Goal: Check status

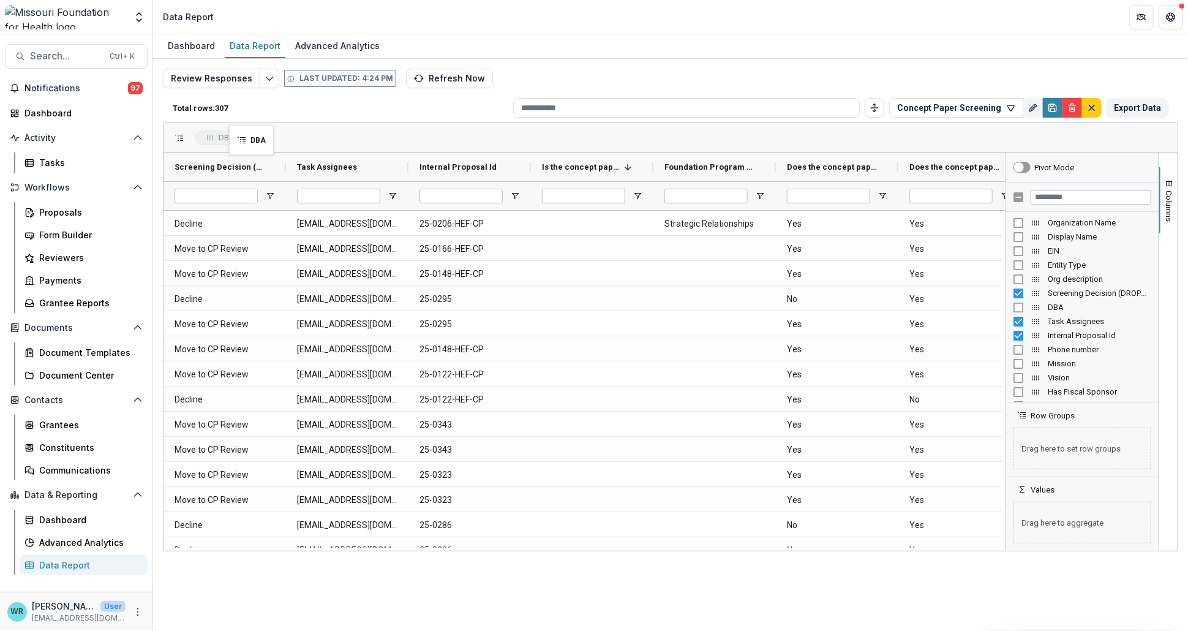
drag, startPoint x: 326, startPoint y: 127, endPoint x: 235, endPoint y: 133, distance: 90.8
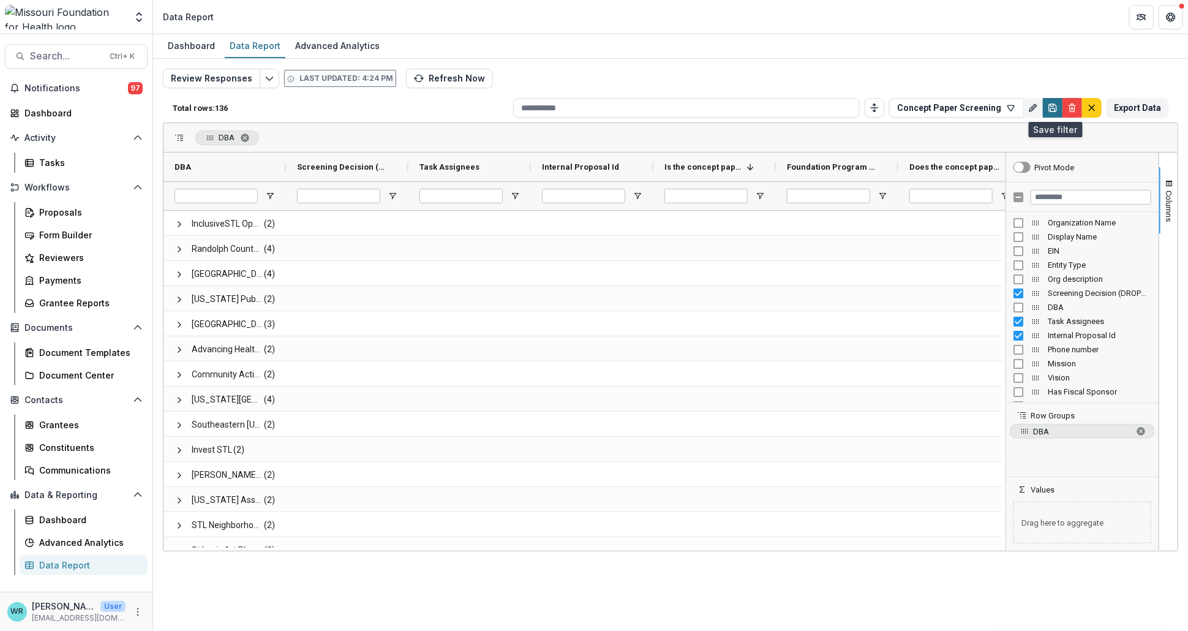
click at [1055, 108] on icon "Save" at bounding box center [1053, 108] width 10 height 10
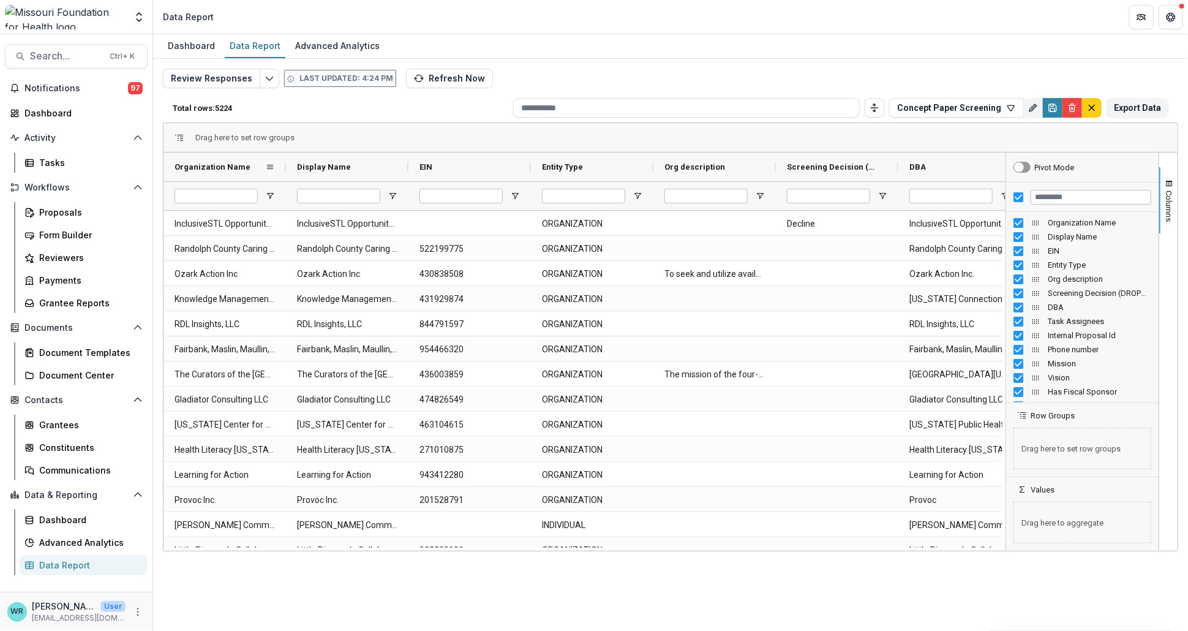
click at [221, 169] on span "Organization Name" at bounding box center [213, 166] width 76 height 9
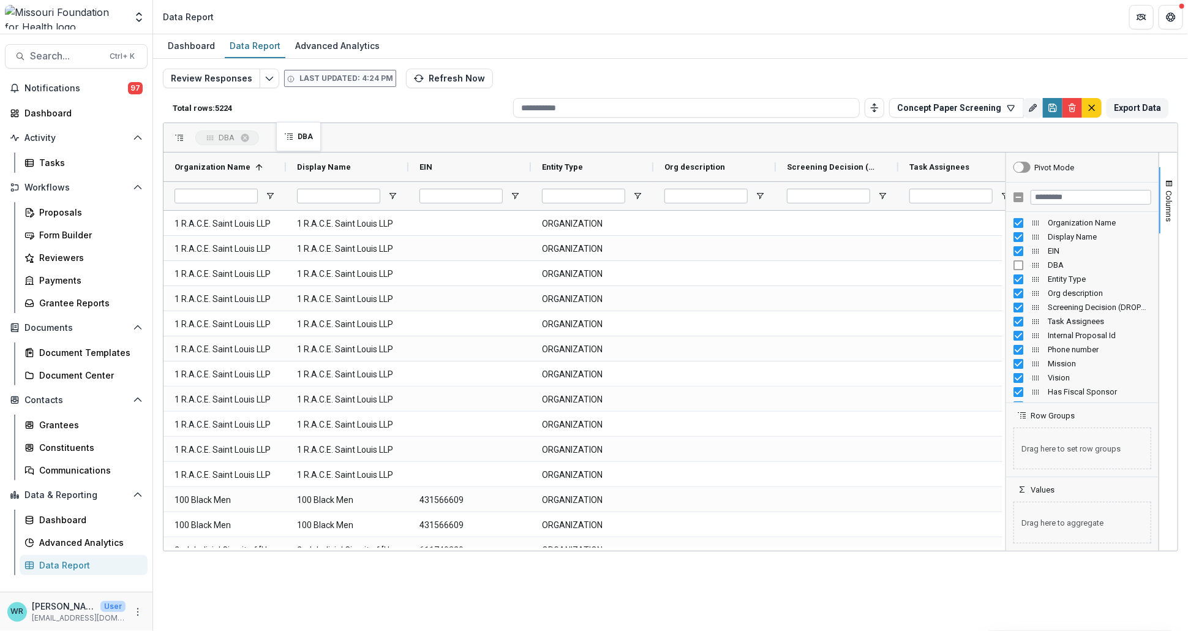
drag, startPoint x: 940, startPoint y: 170, endPoint x: 282, endPoint y: 129, distance: 659.2
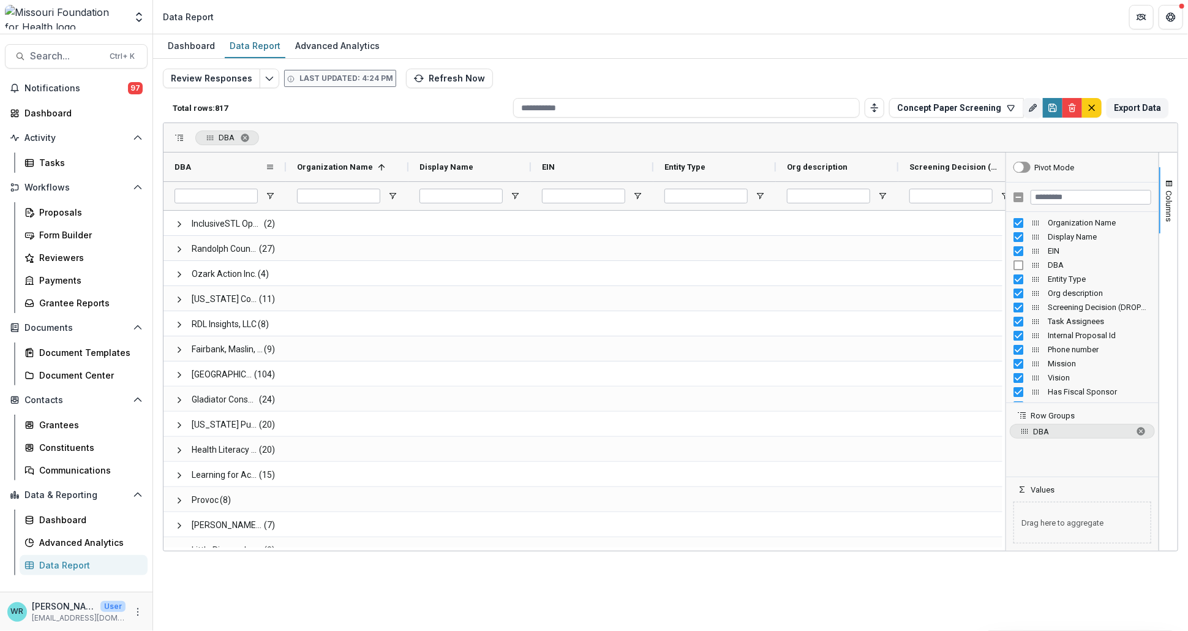
click at [255, 172] on div "DBA" at bounding box center [220, 167] width 91 height 23
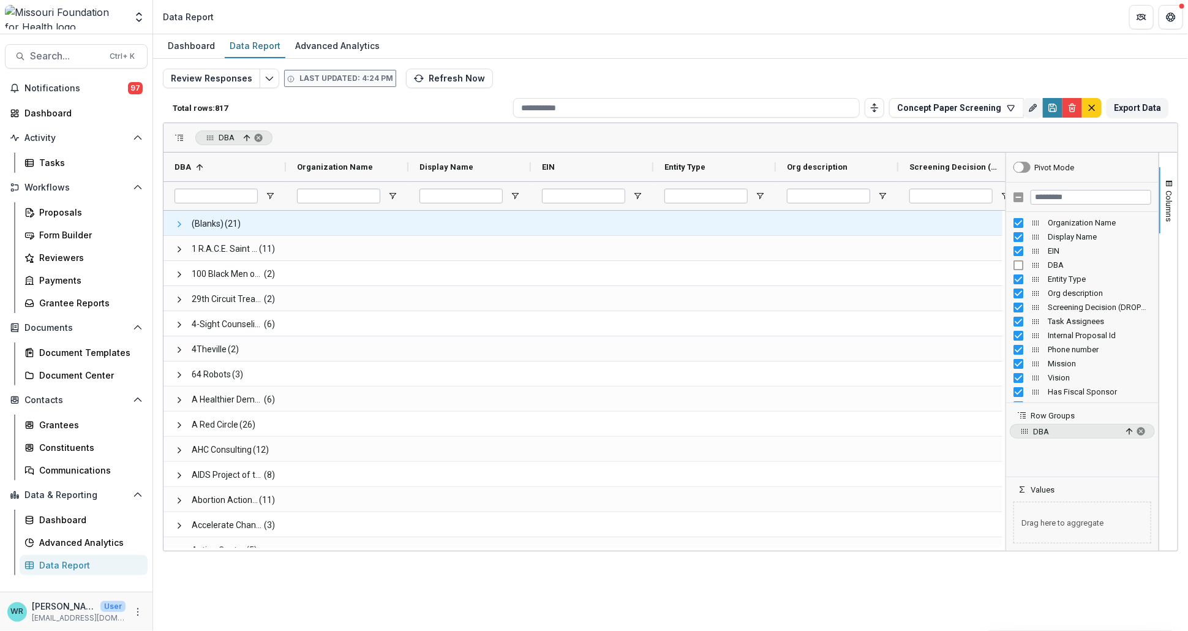
click at [179, 224] on span at bounding box center [180, 224] width 10 height 10
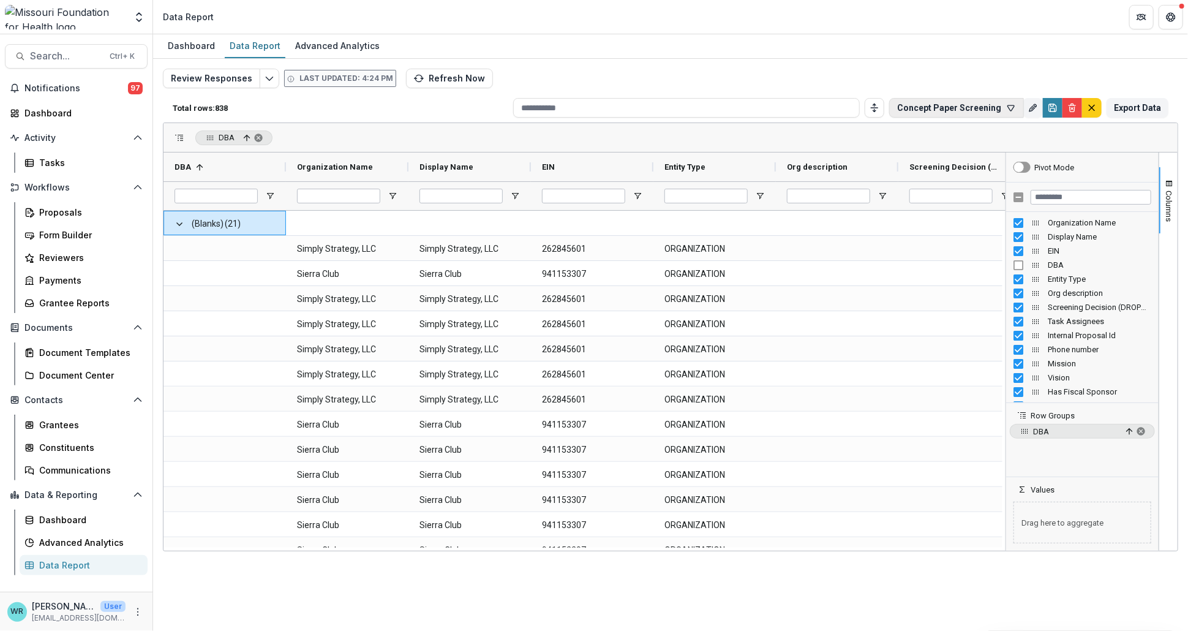
click at [973, 105] on button "Concept Paper Screening" at bounding box center [957, 108] width 135 height 20
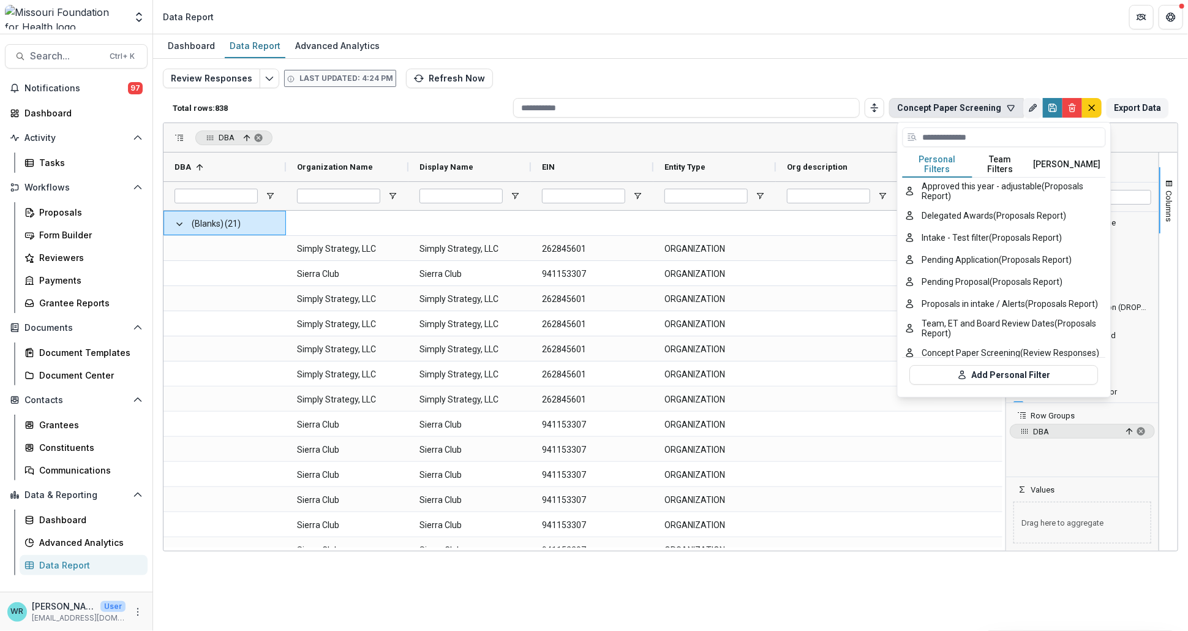
click at [895, 59] on div "Review Responses Last updated: 4:24 PM Refresh Now Total rows: 838 Concept Pape…" at bounding box center [670, 290] width 1035 height 463
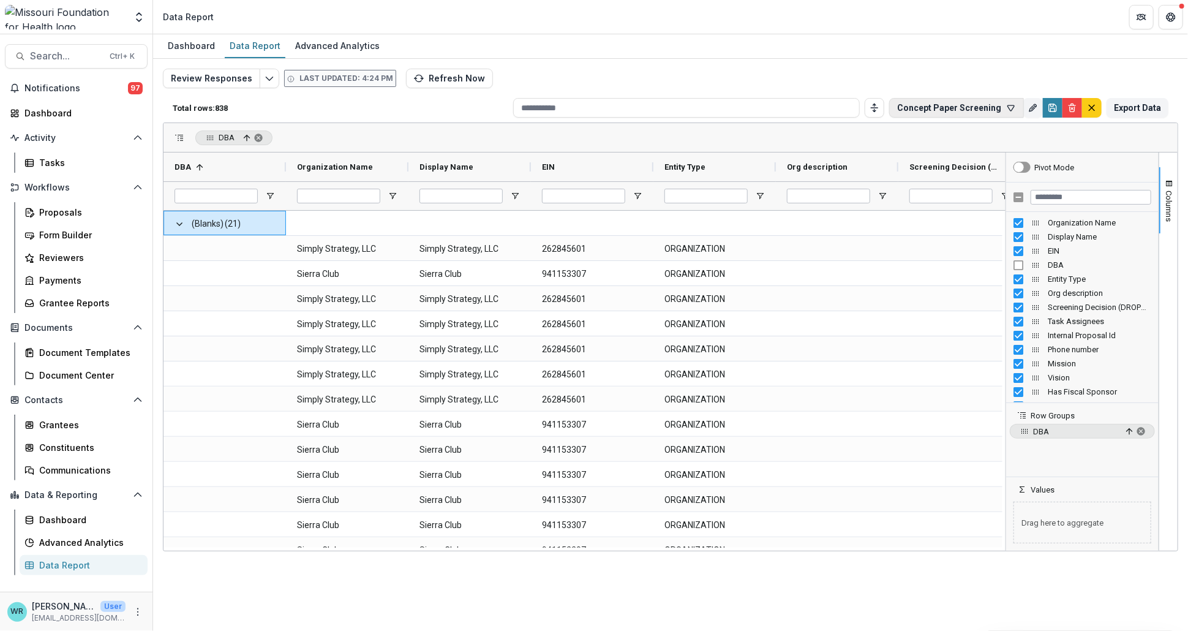
click at [982, 111] on button "Concept Paper Screening" at bounding box center [957, 108] width 135 height 20
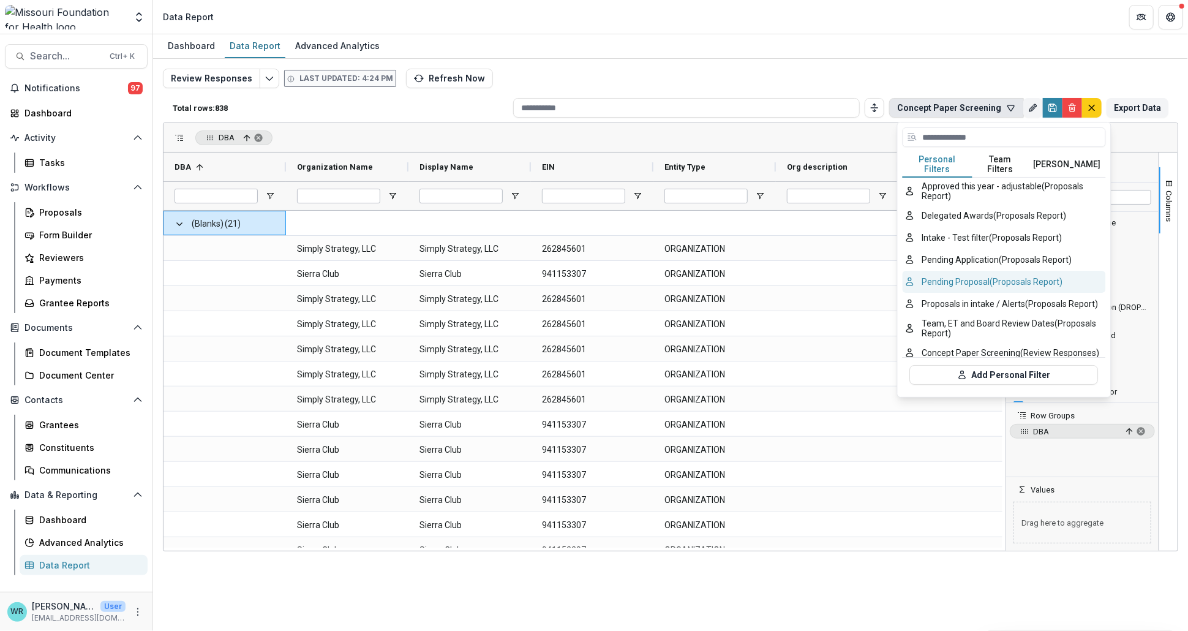
scroll to position [93, 0]
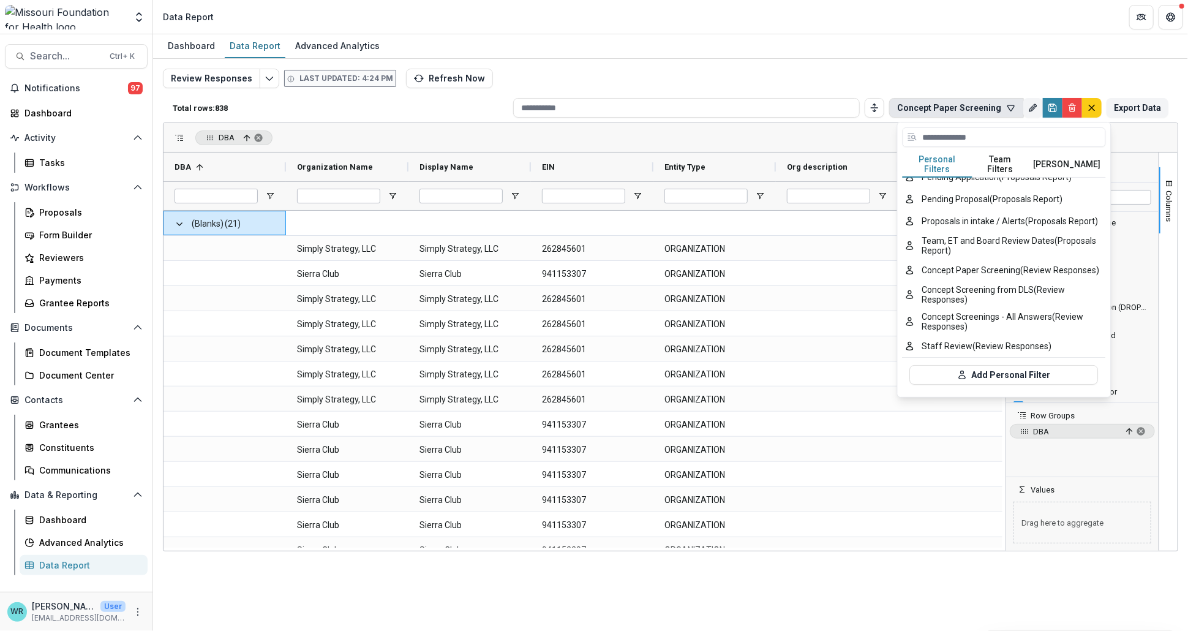
click at [1003, 151] on div at bounding box center [1004, 139] width 203 height 25
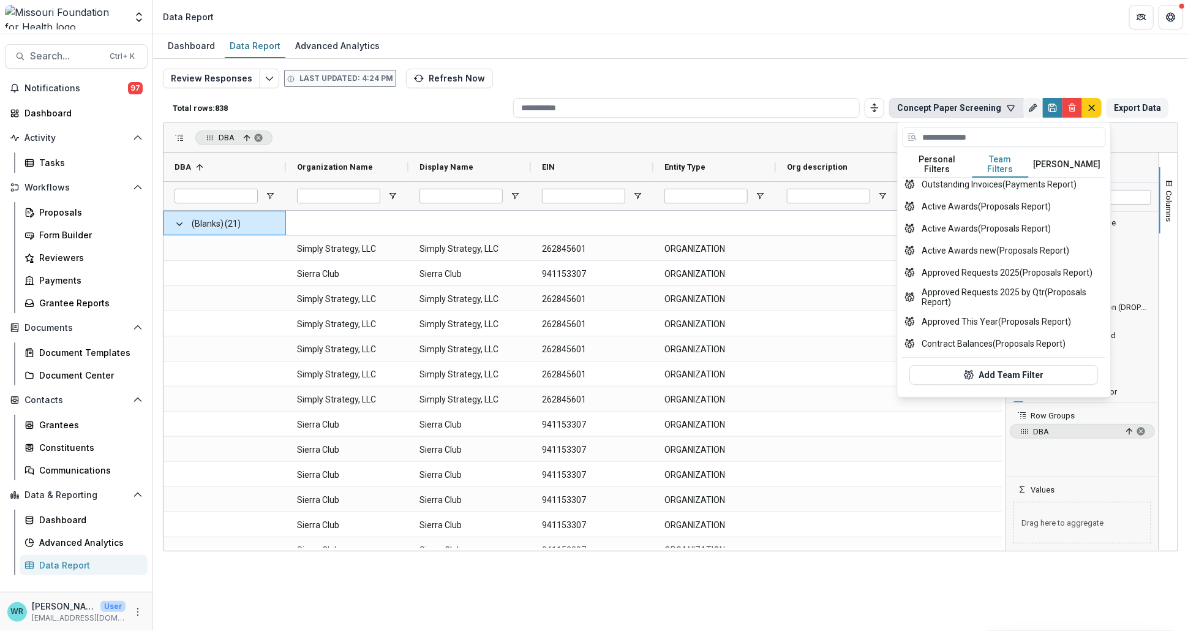
click at [1008, 162] on button "Team Filters" at bounding box center [1001, 165] width 56 height 26
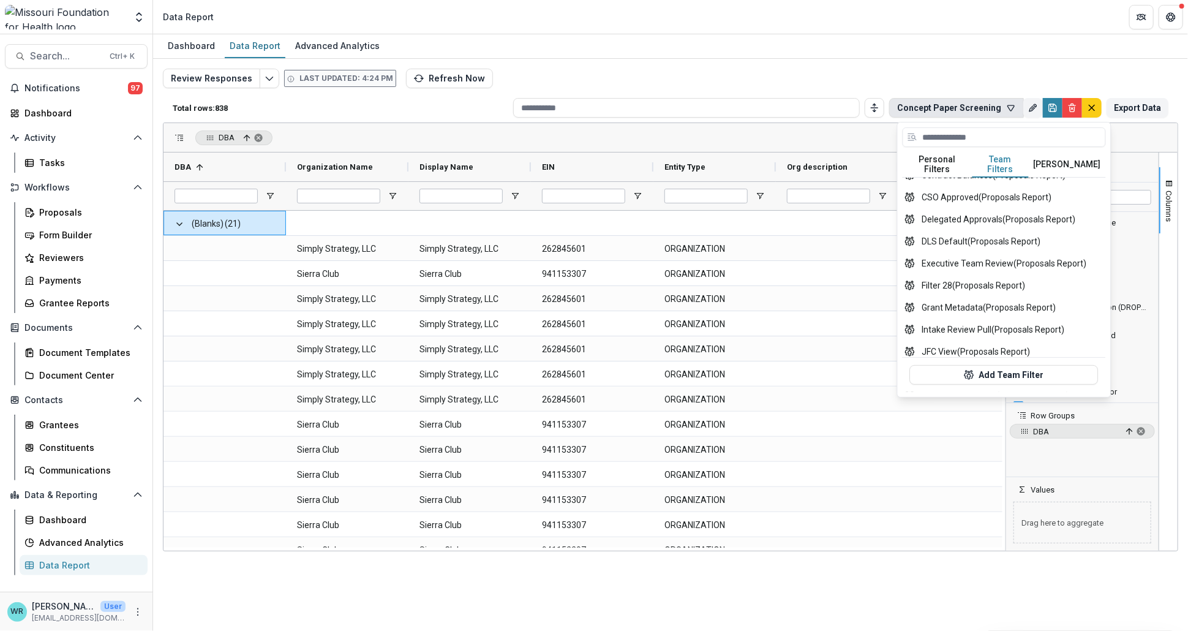
scroll to position [504, 0]
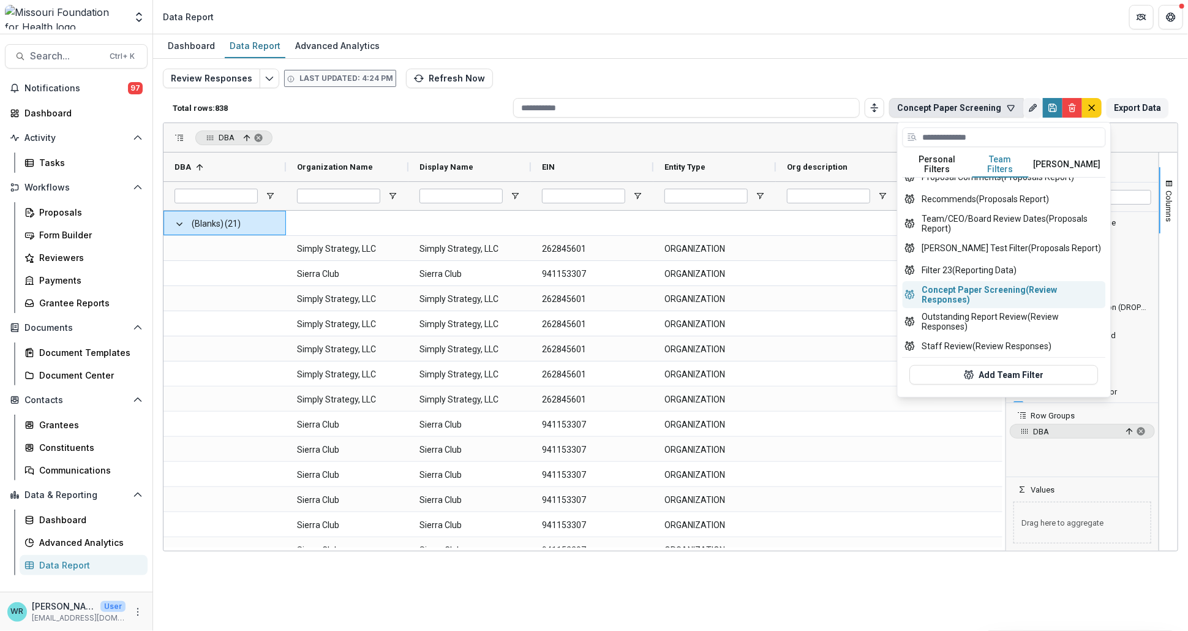
click at [990, 281] on button "Concept Paper Screening (Review Responses)" at bounding box center [1004, 294] width 203 height 27
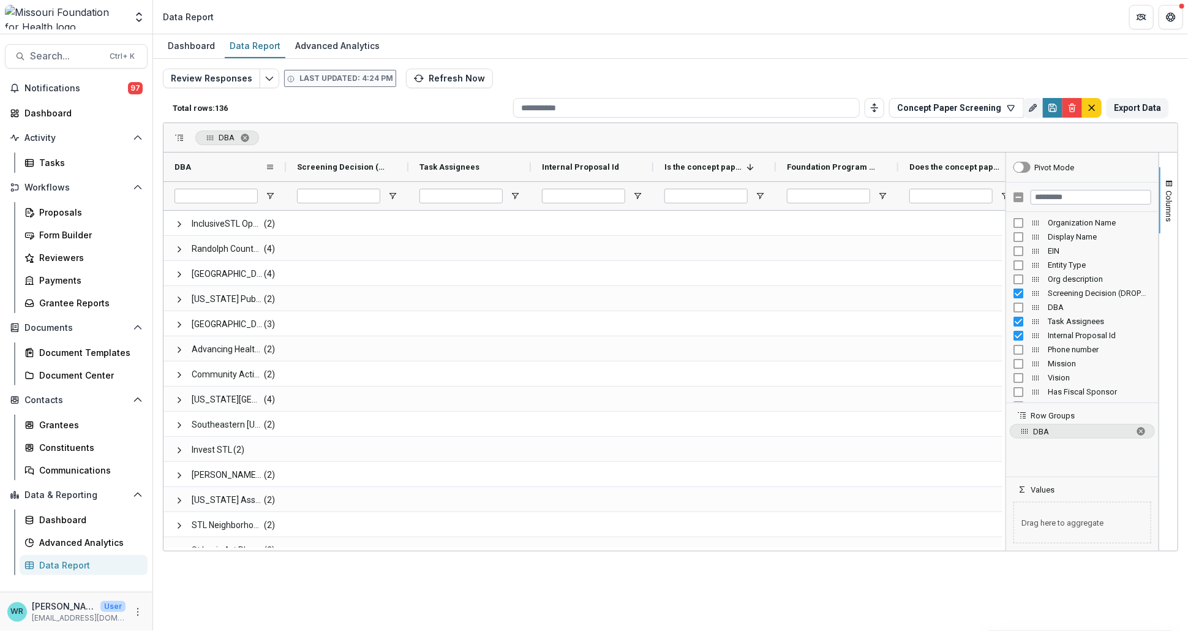
click at [234, 175] on div "DBA" at bounding box center [220, 167] width 91 height 23
click at [1058, 111] on icon "Save" at bounding box center [1053, 108] width 10 height 10
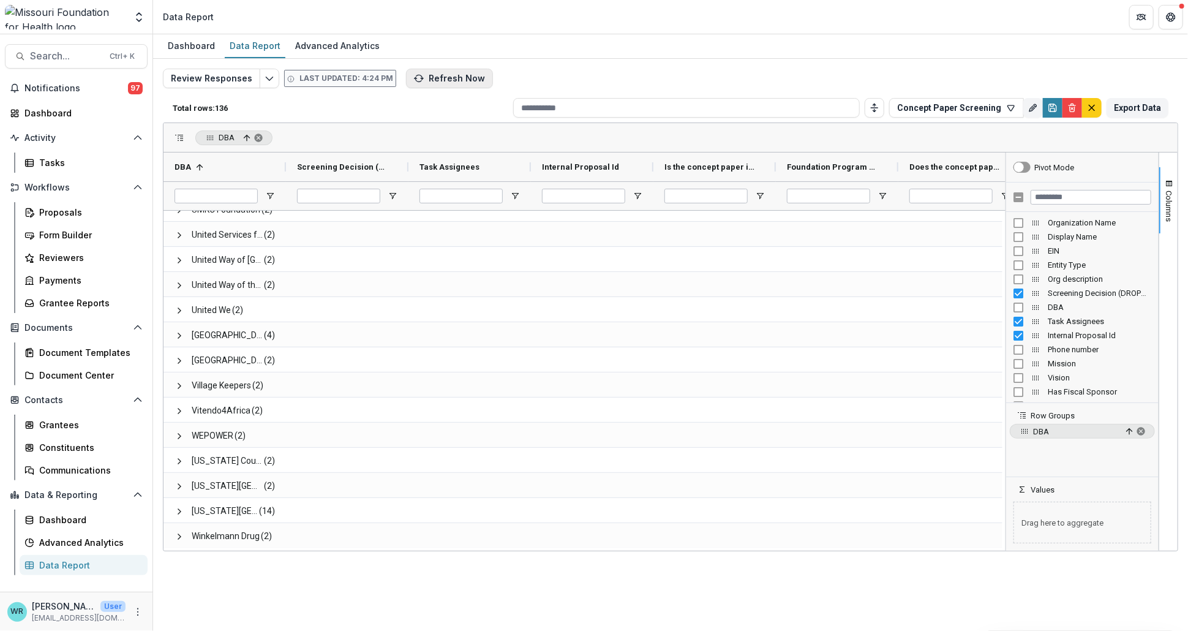
click at [430, 76] on button "Refresh Now" at bounding box center [449, 79] width 87 height 20
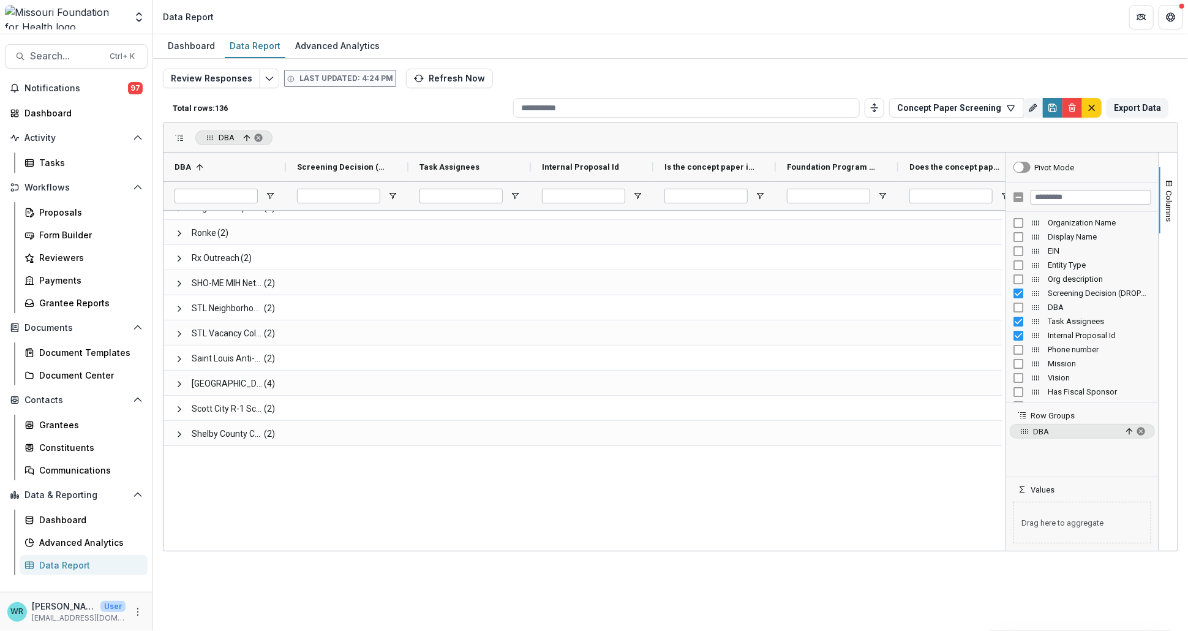
scroll to position [1630, 0]
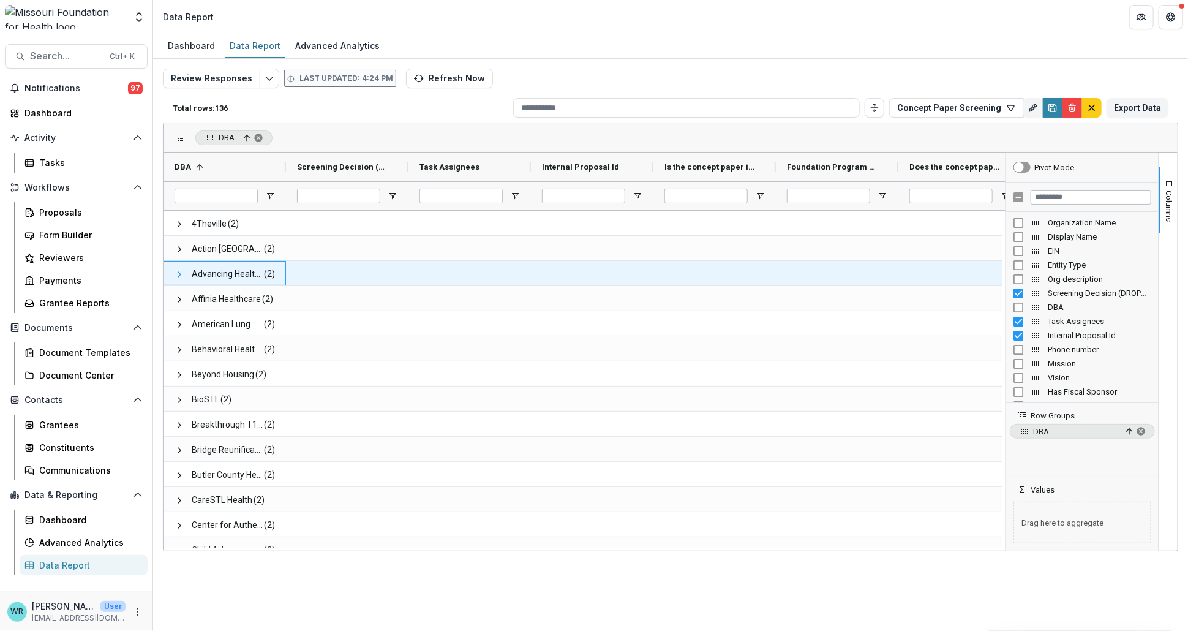
click at [175, 271] on span at bounding box center [180, 275] width 10 height 10
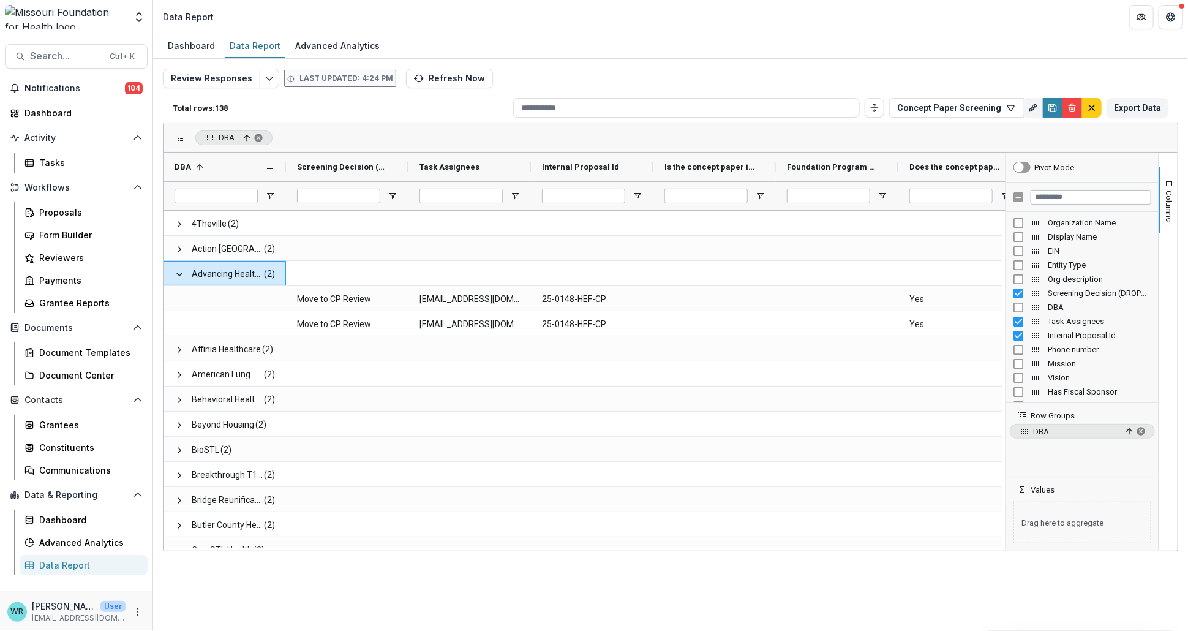
click at [249, 167] on div "DBA 1" at bounding box center [220, 167] width 91 height 23
click at [235, 166] on div "DBA 1" at bounding box center [220, 167] width 91 height 23
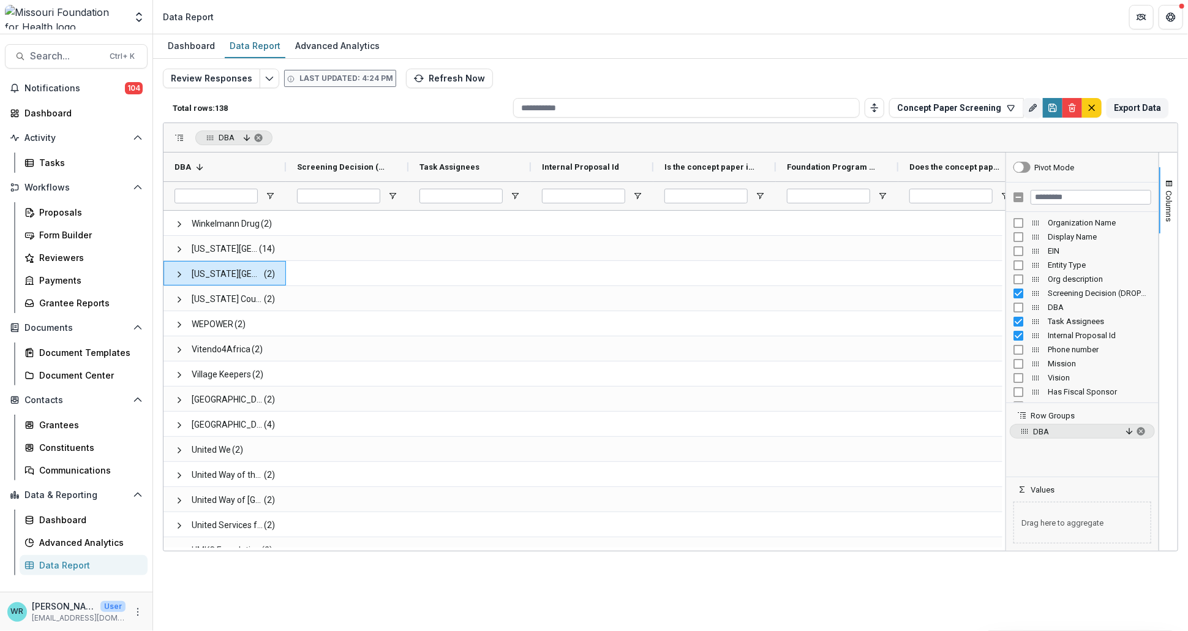
click at [235, 166] on div "DBA 1" at bounding box center [220, 167] width 91 height 23
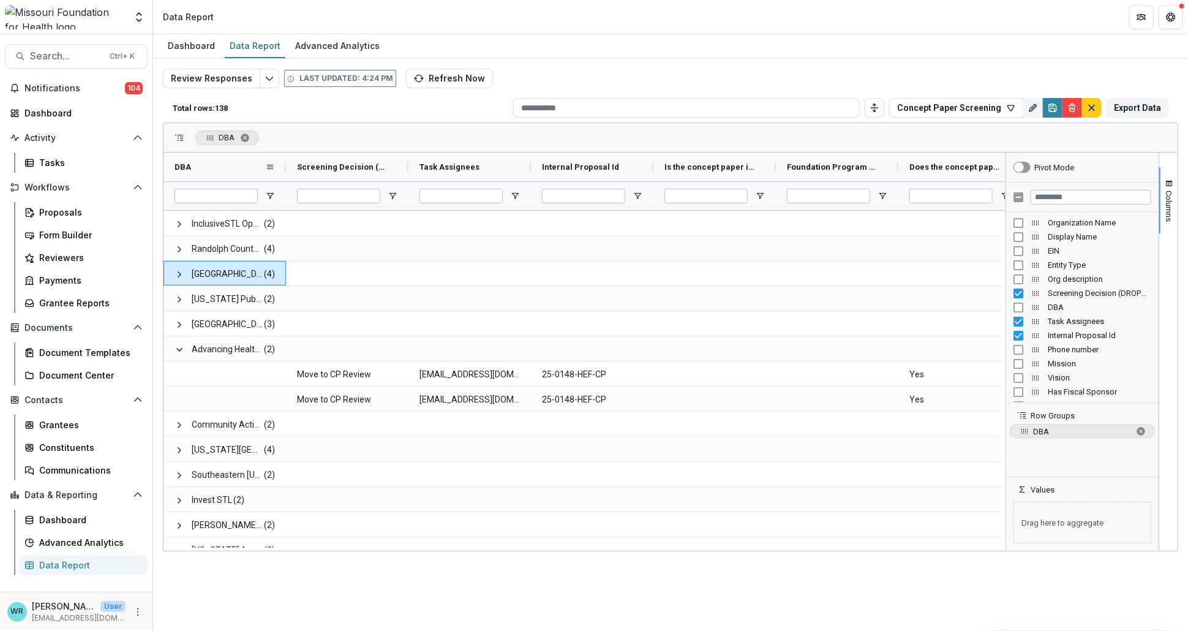
click at [222, 168] on div "DBA" at bounding box center [220, 167] width 91 height 23
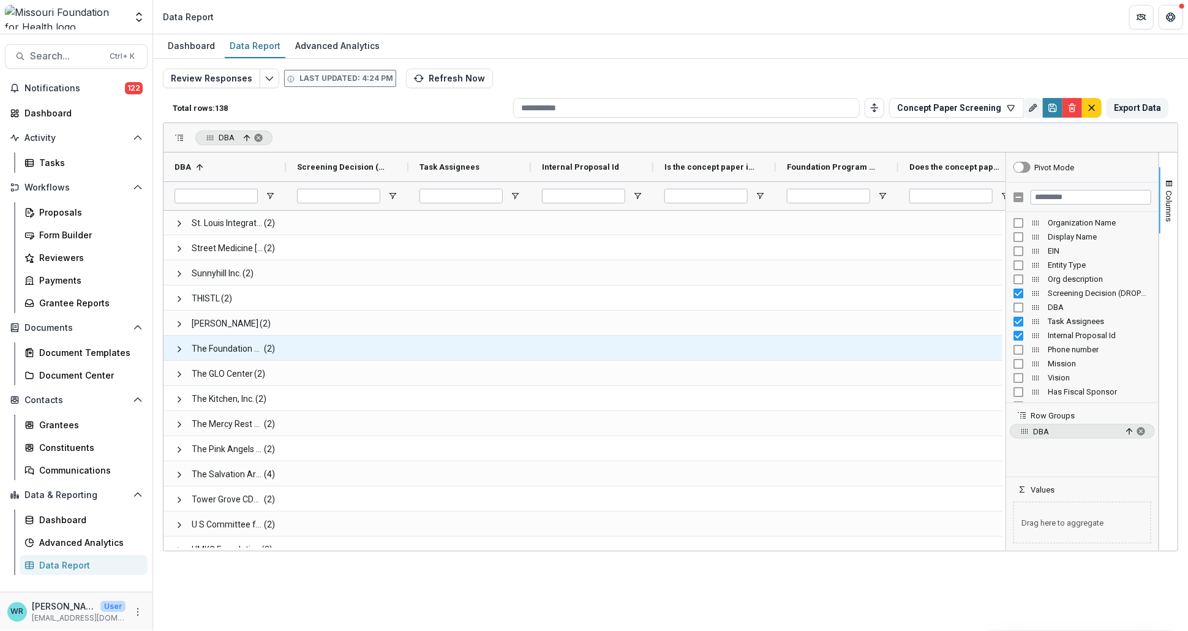
scroll to position [2721, 0]
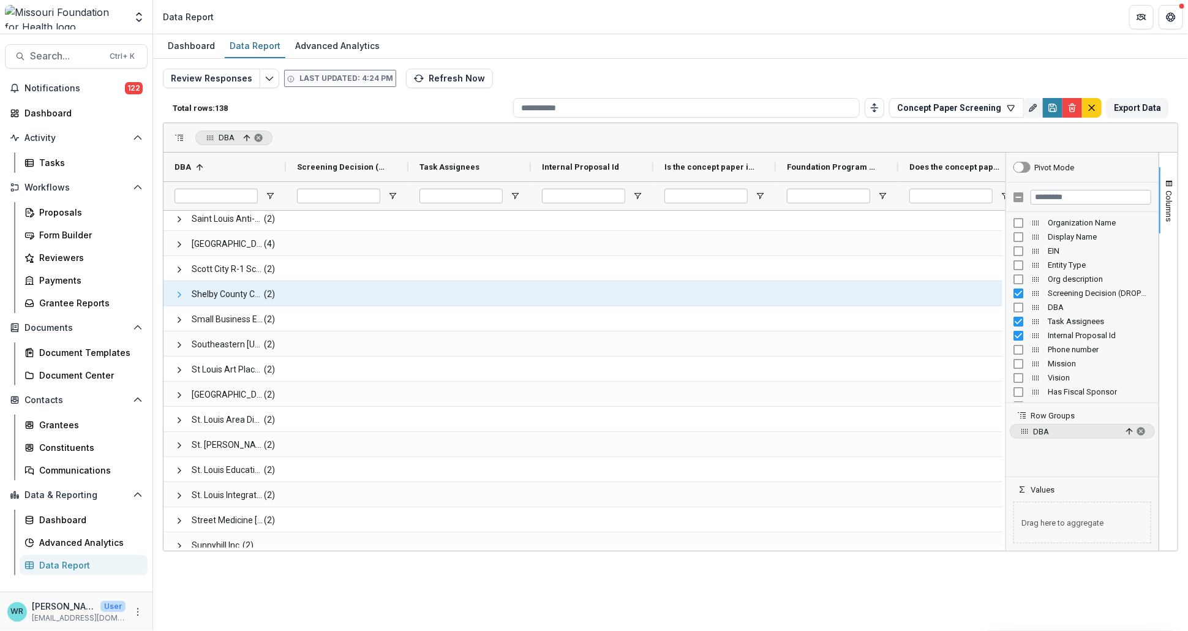
click at [176, 294] on span at bounding box center [180, 295] width 10 height 10
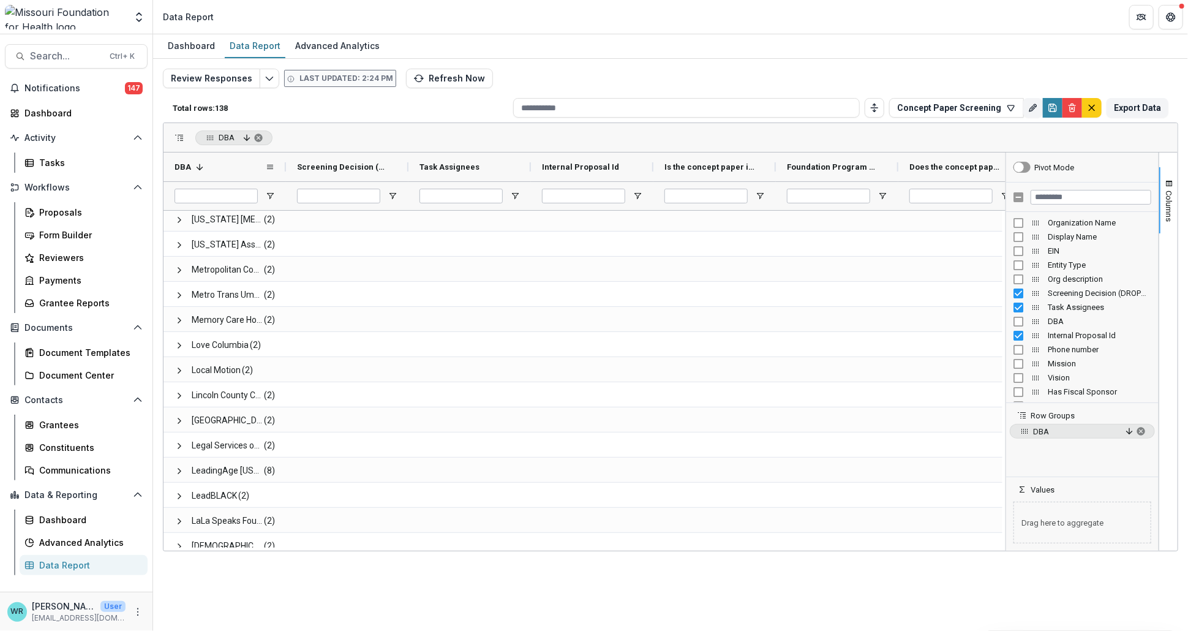
click at [224, 165] on div "DBA 1" at bounding box center [220, 167] width 91 height 23
click at [248, 172] on div "DBA" at bounding box center [220, 167] width 91 height 23
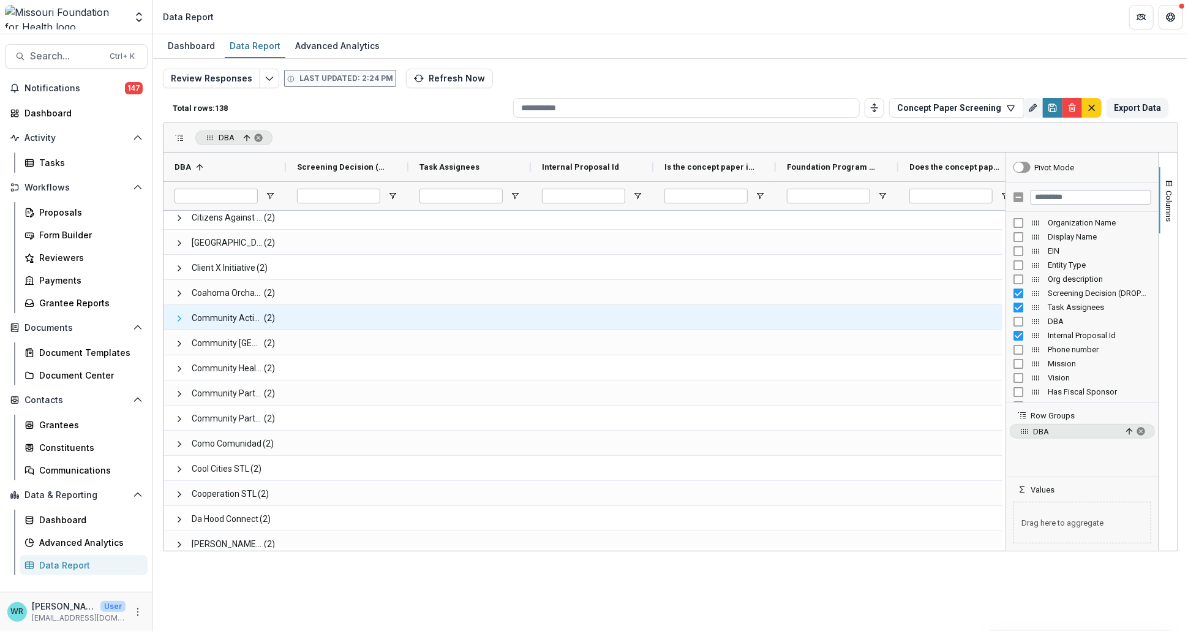
click at [176, 317] on span at bounding box center [180, 319] width 10 height 10
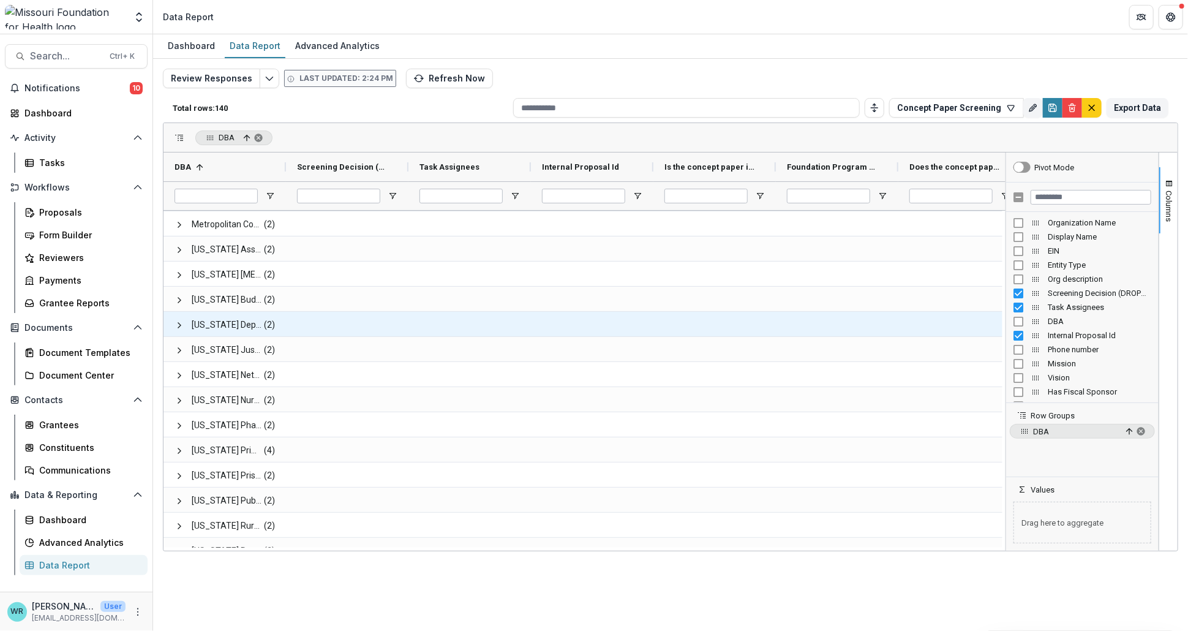
scroll to position [1762, 0]
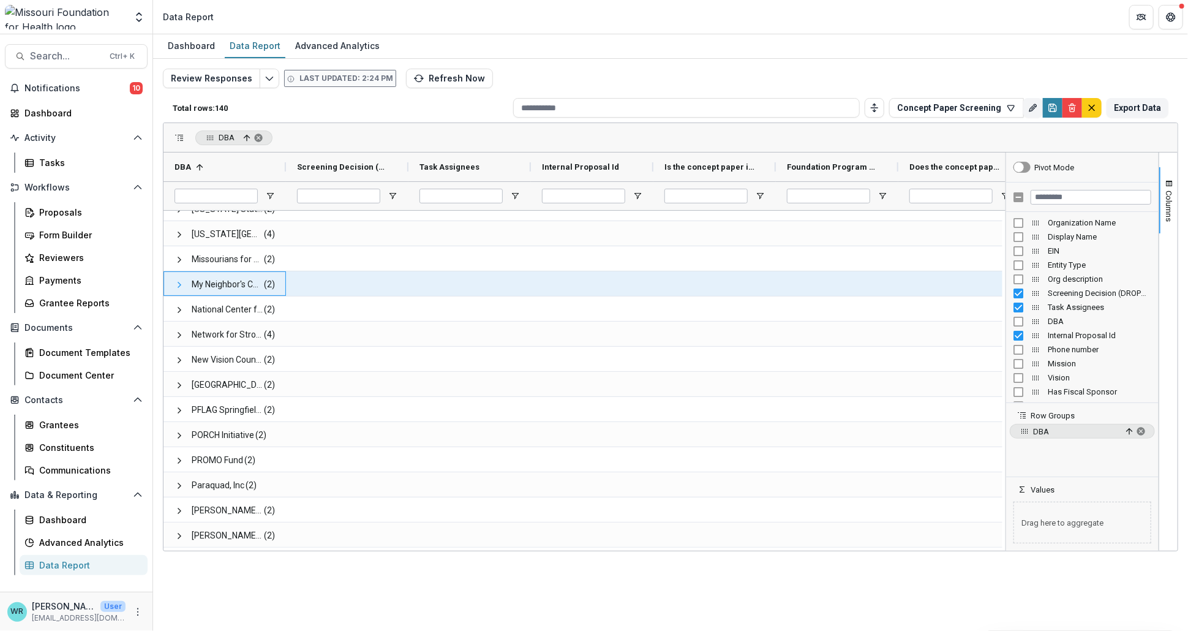
click at [179, 285] on span at bounding box center [180, 285] width 10 height 10
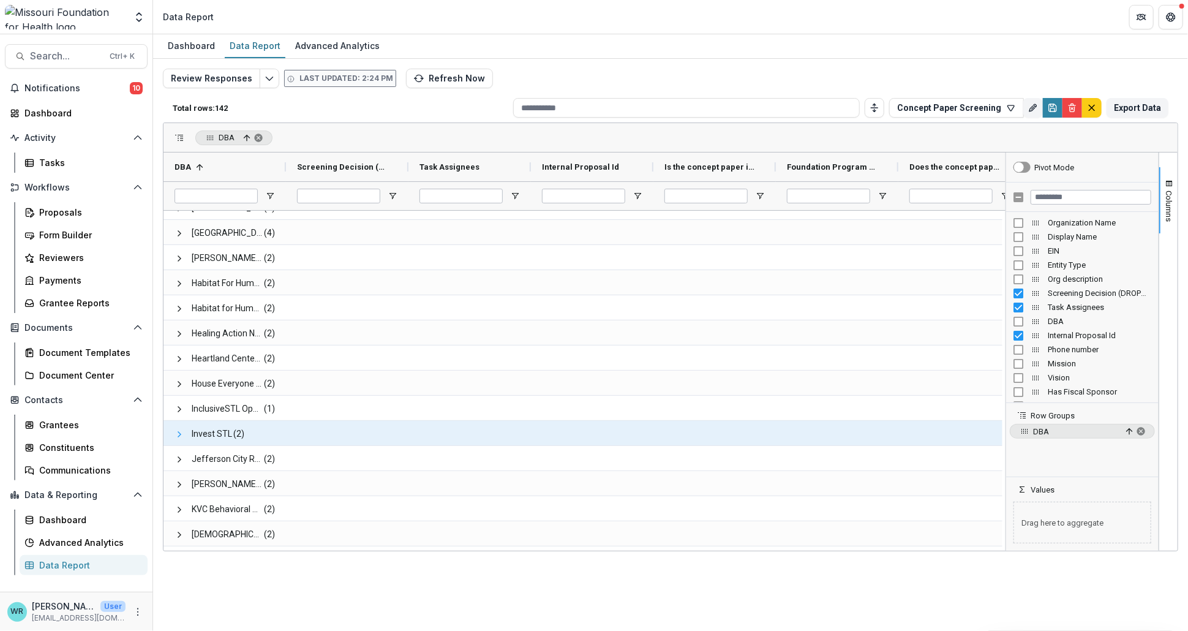
click at [176, 432] on span at bounding box center [180, 434] width 10 height 10
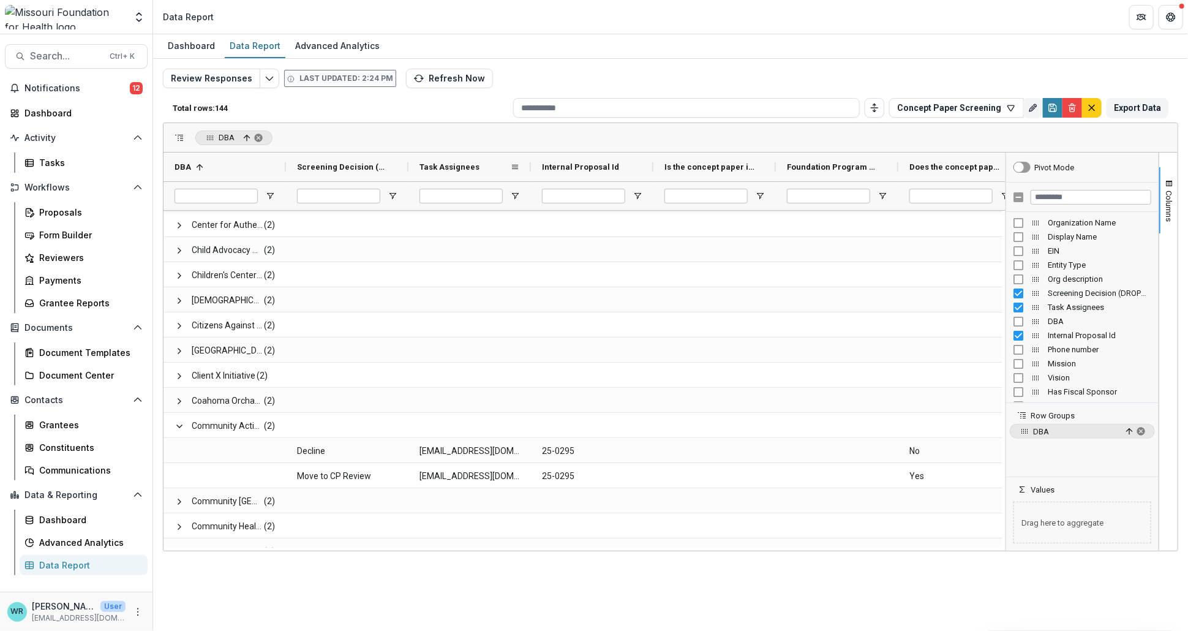
scroll to position [272, 0]
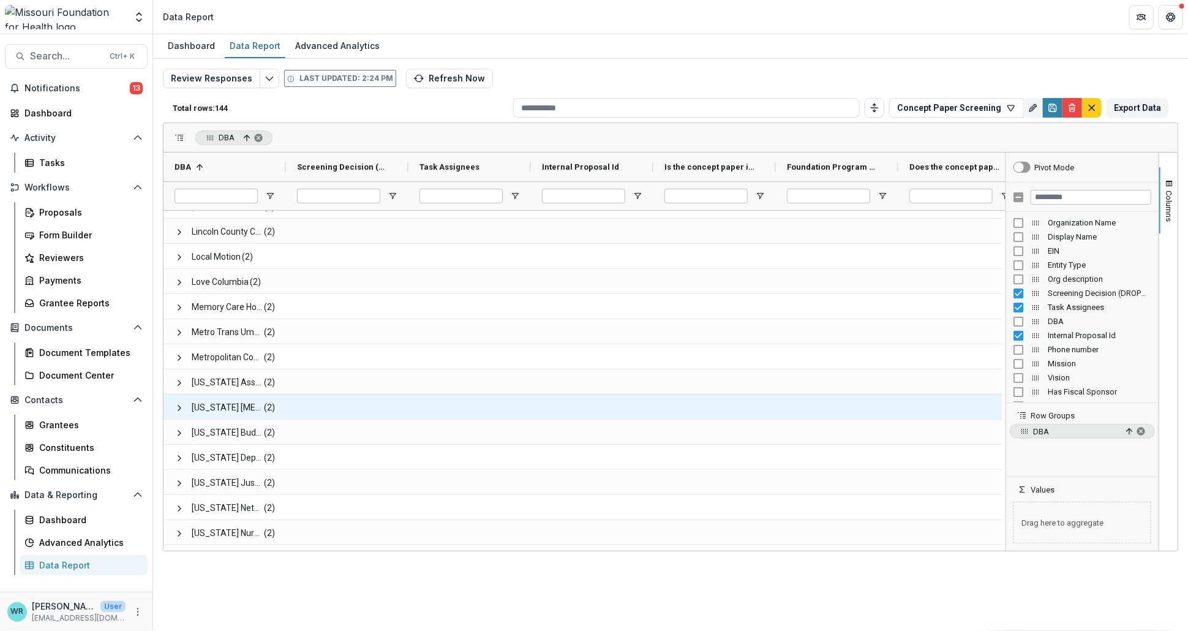
scroll to position [1565, 0]
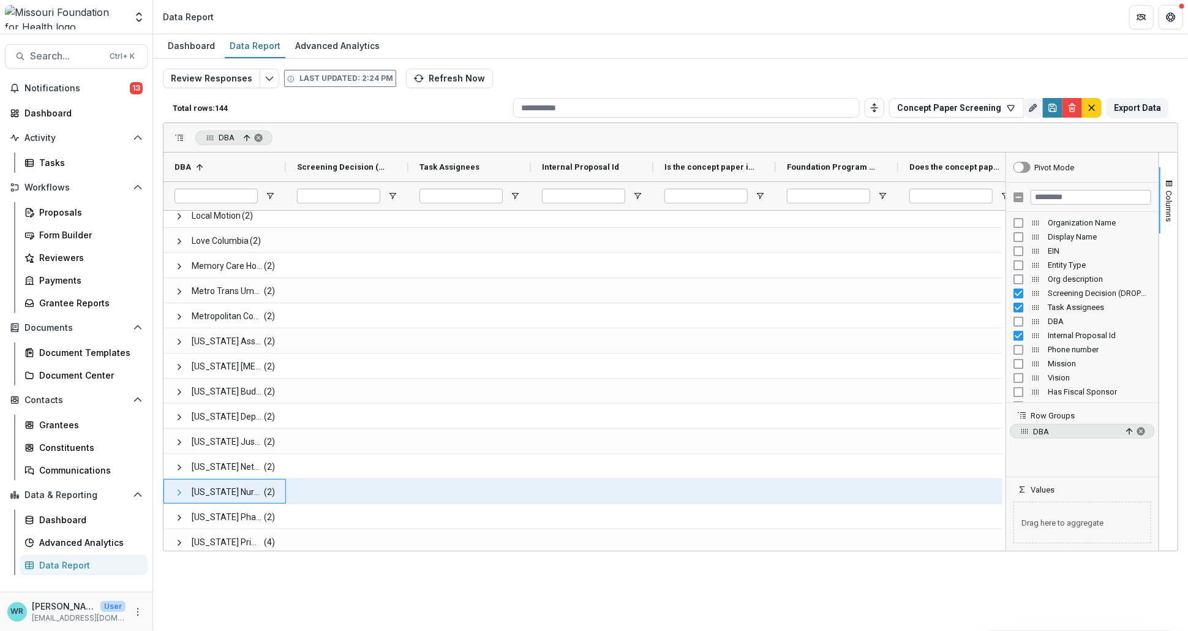
click at [181, 489] on span at bounding box center [180, 493] width 10 height 10
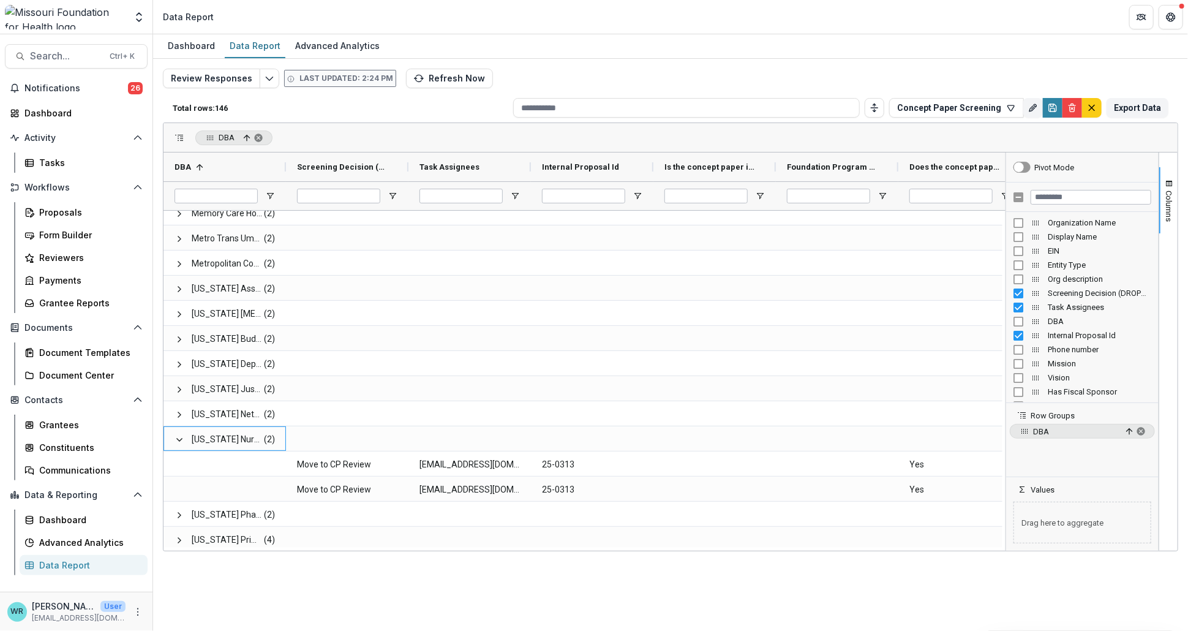
scroll to position [0, 0]
